Goal: Information Seeking & Learning: Learn about a topic

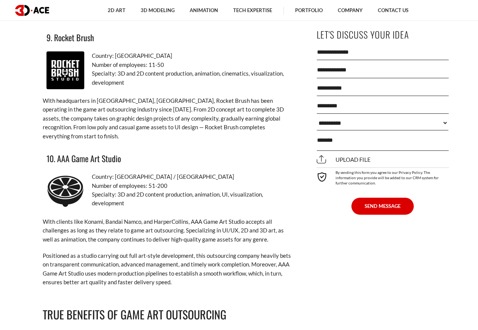
scroll to position [2768, 0]
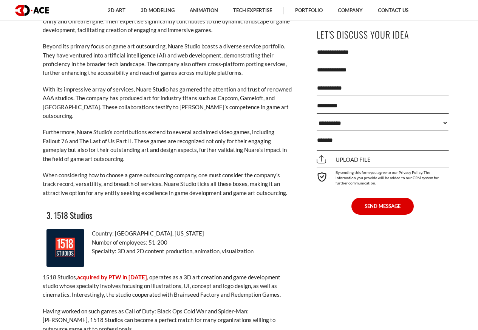
scroll to position [1316, 0]
